Goal: Information Seeking & Learning: Check status

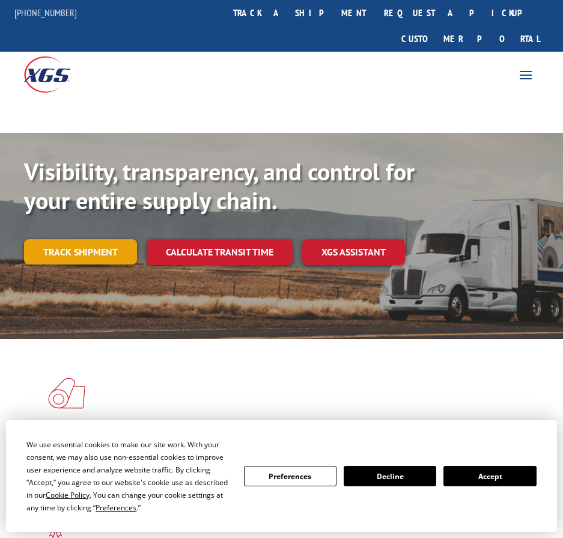
click at [90, 239] on link "Track shipment" at bounding box center [80, 251] width 113 height 25
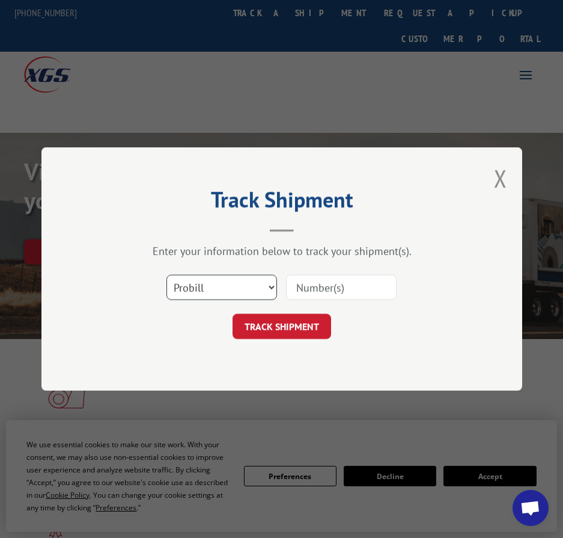
drag, startPoint x: 206, startPoint y: 288, endPoint x: 206, endPoint y: 298, distance: 10.2
click at [206, 288] on select "Select category... Probill BOL PO" at bounding box center [222, 287] width 111 height 25
select select "bol"
click at [167, 275] on select "Select category... Probill BOL PO" at bounding box center [222, 287] width 111 height 25
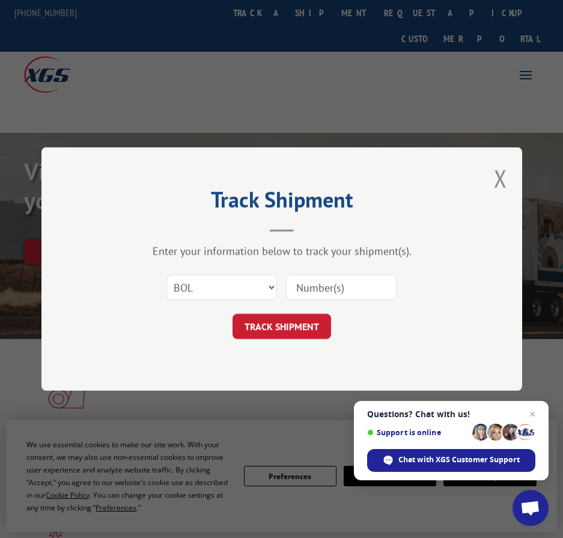
paste input "5179955"
type input "5179955"
click at [257, 331] on button "TRACK SHIPMENT" at bounding box center [282, 326] width 99 height 25
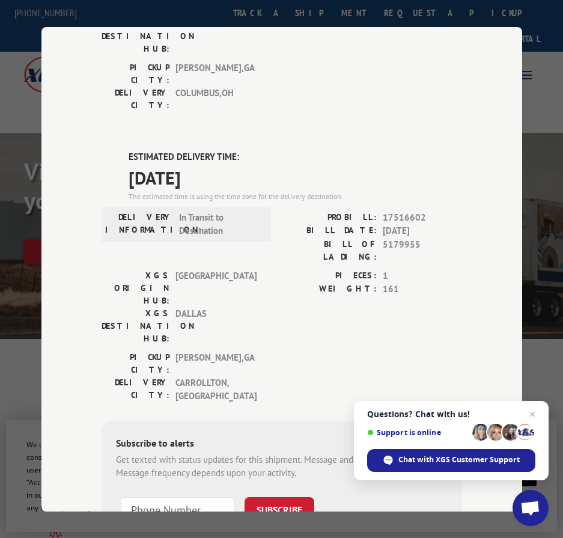
scroll to position [245, 0]
